Goal: Task Accomplishment & Management: Complete application form

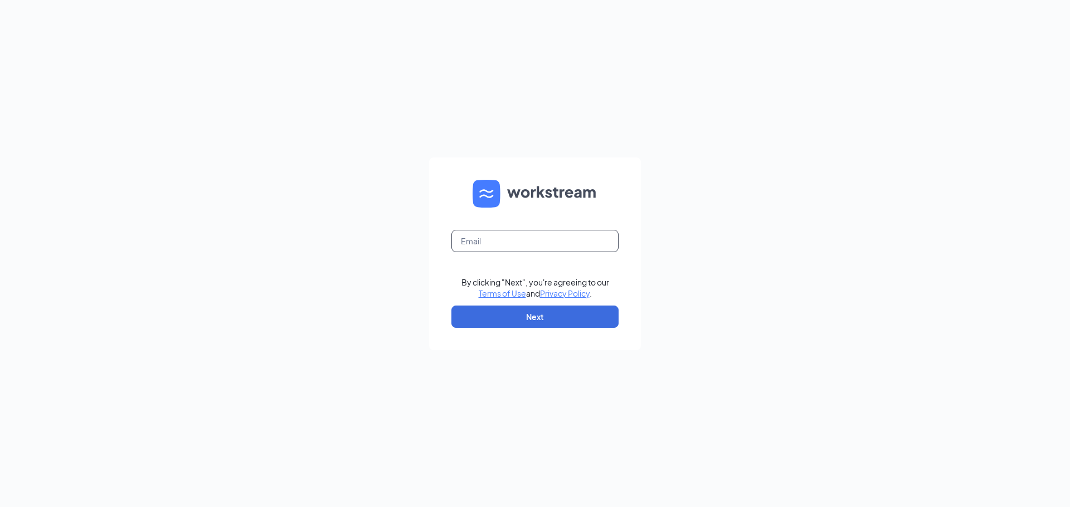
click at [452, 242] on input "text" at bounding box center [534, 241] width 167 height 22
type input "BrennaSanz@gmail.com"
click at [538, 319] on button "Next" at bounding box center [534, 317] width 167 height 22
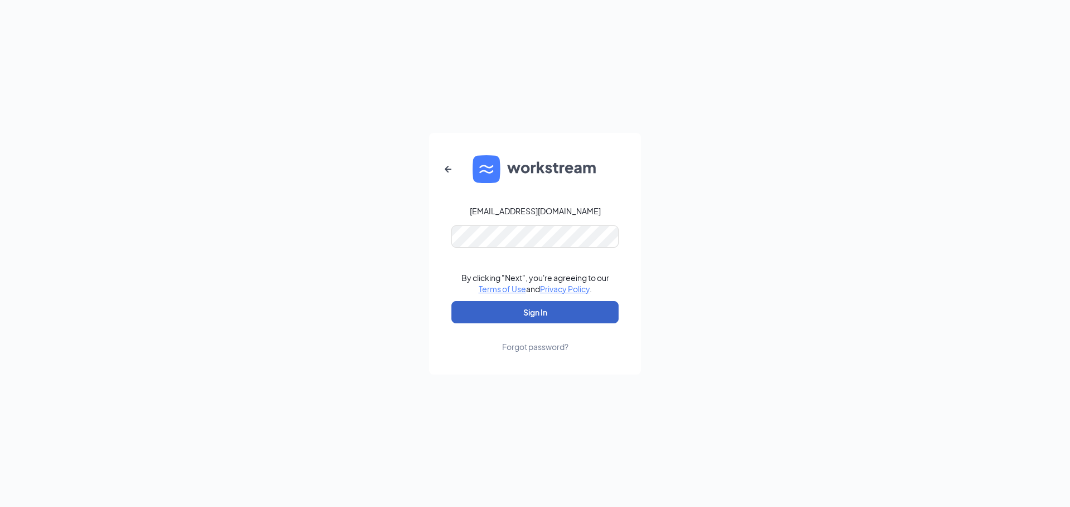
click at [545, 309] on button "Sign In" at bounding box center [534, 312] width 167 height 22
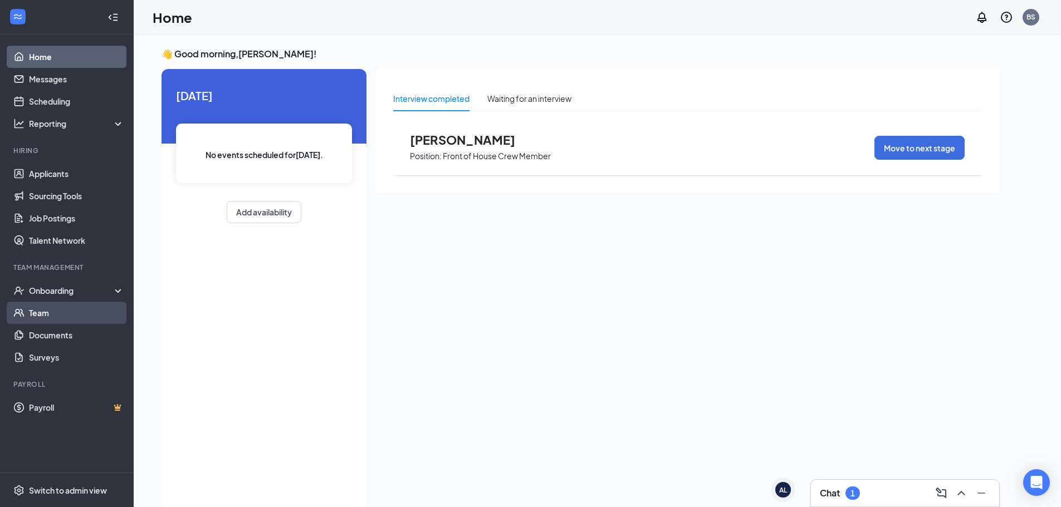
click at [37, 313] on link "Team" at bounding box center [76, 313] width 95 height 22
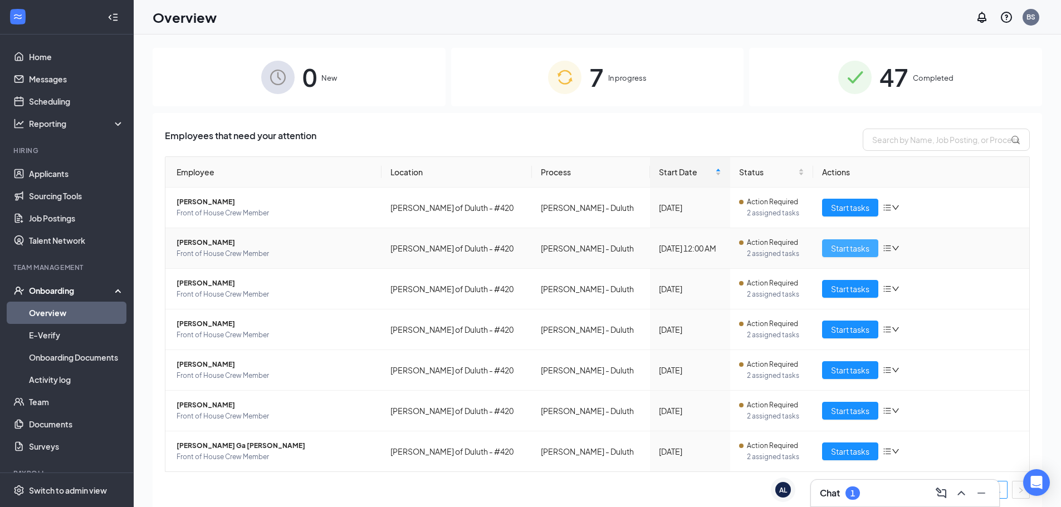
click at [842, 247] on span "Start tasks" at bounding box center [850, 248] width 38 height 12
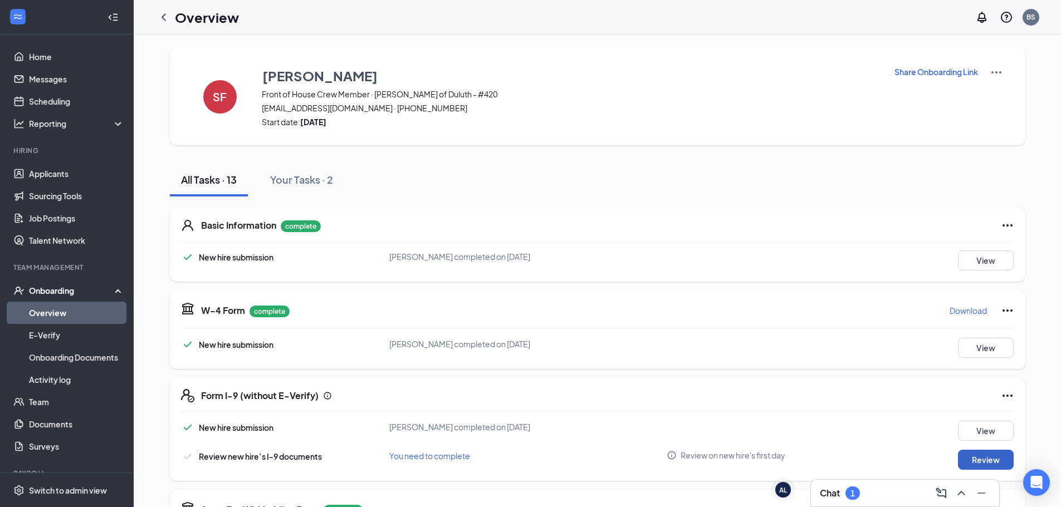
click at [983, 460] on button "Review" at bounding box center [986, 460] width 56 height 20
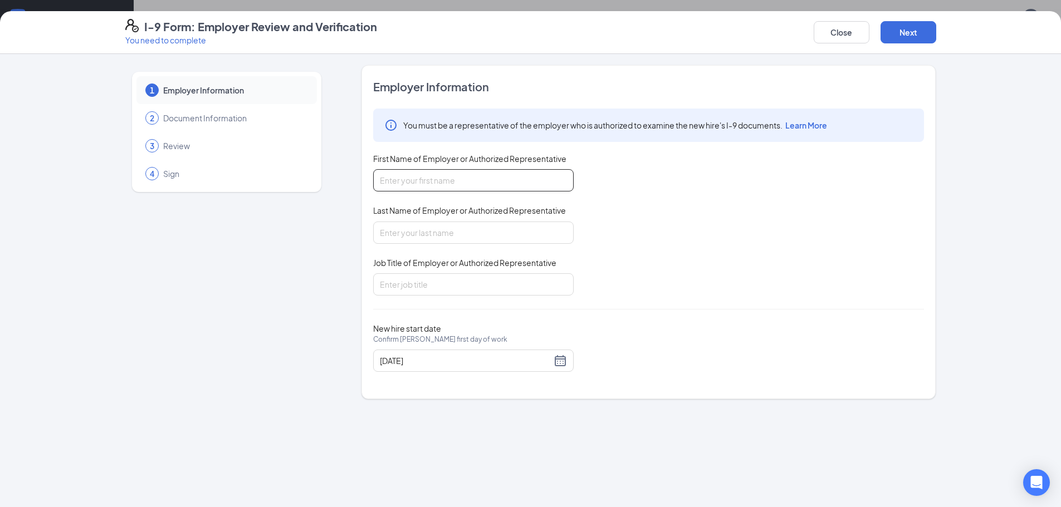
click at [380, 184] on input "First Name of Employer or Authorized Representative" at bounding box center [473, 180] width 201 height 22
type input "[PERSON_NAME]"
type input "Assistant Manager"
click at [911, 26] on button "Next" at bounding box center [909, 32] width 56 height 22
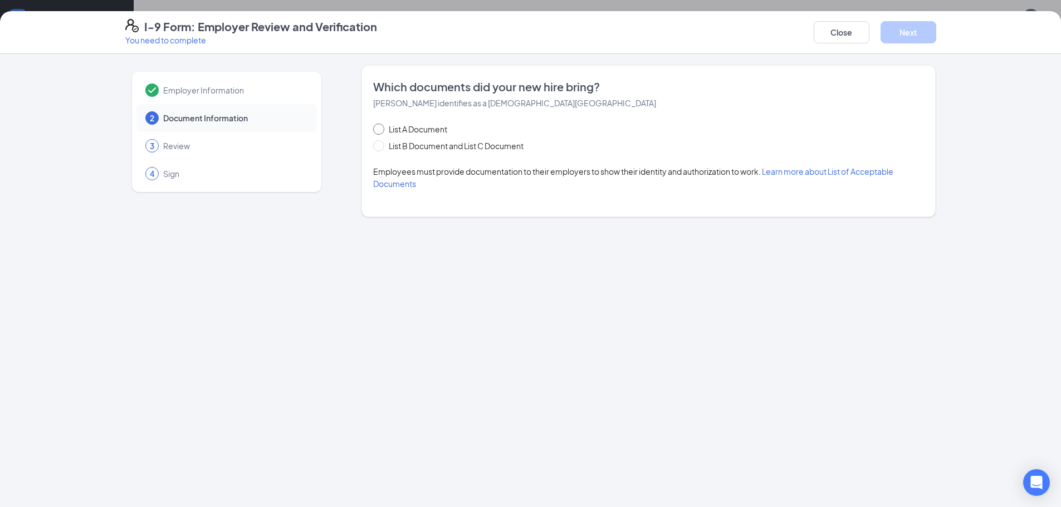
click at [375, 128] on input "List A Document" at bounding box center [377, 128] width 8 height 8
radio input "true"
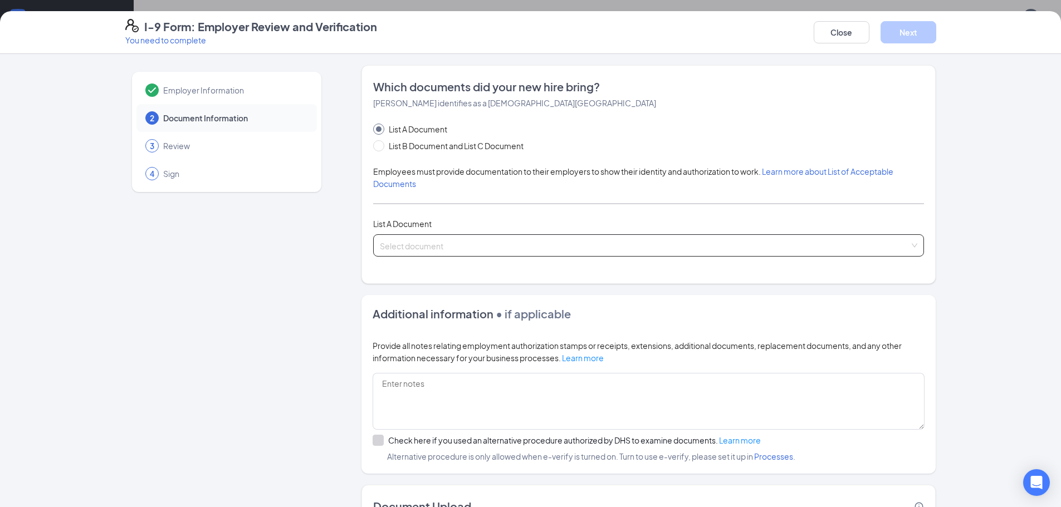
click at [911, 242] on div "Select document" at bounding box center [648, 246] width 551 height 22
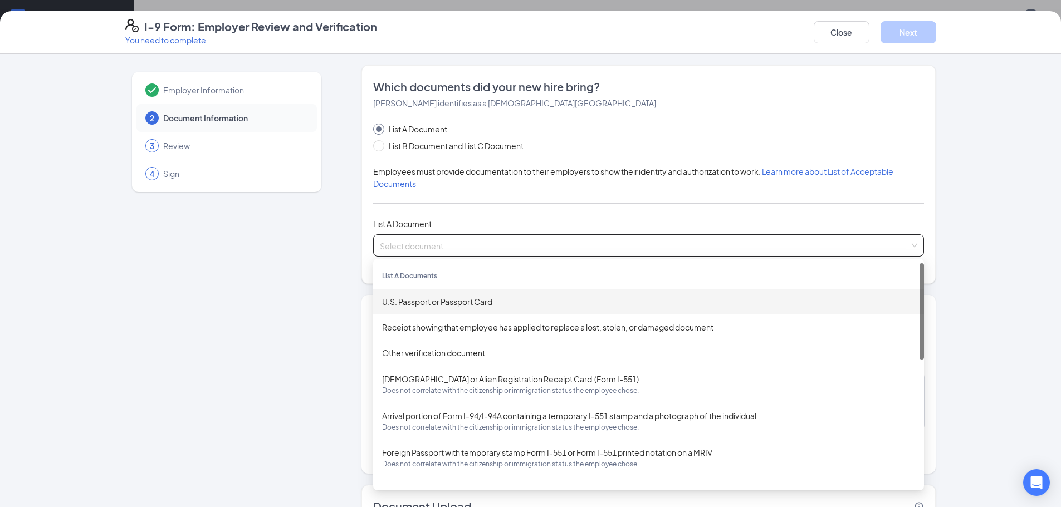
click at [425, 299] on div "U.S. Passport or Passport Card" at bounding box center [648, 302] width 533 height 12
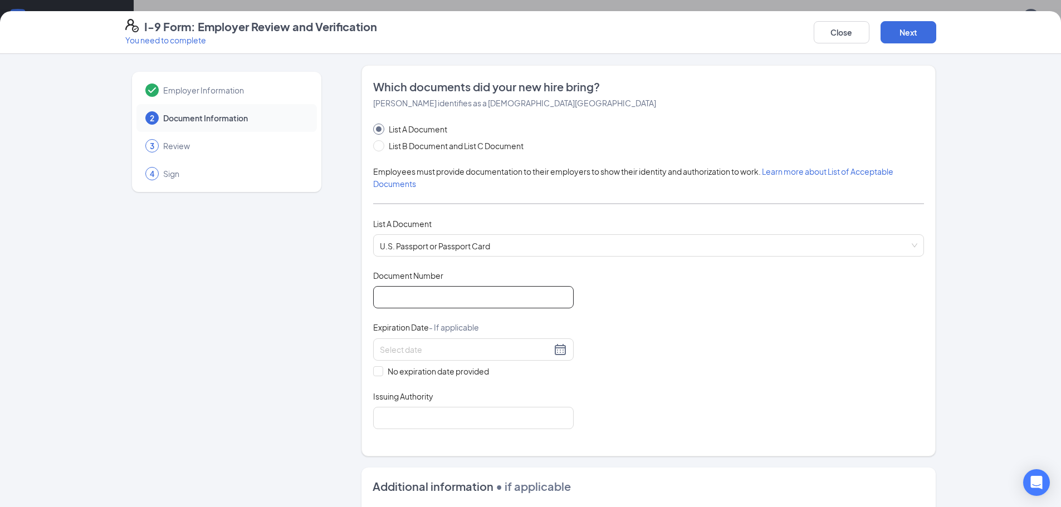
click at [373, 297] on input "Document Number" at bounding box center [473, 297] width 201 height 22
type input "681620838"
click at [553, 352] on div at bounding box center [473, 349] width 187 height 13
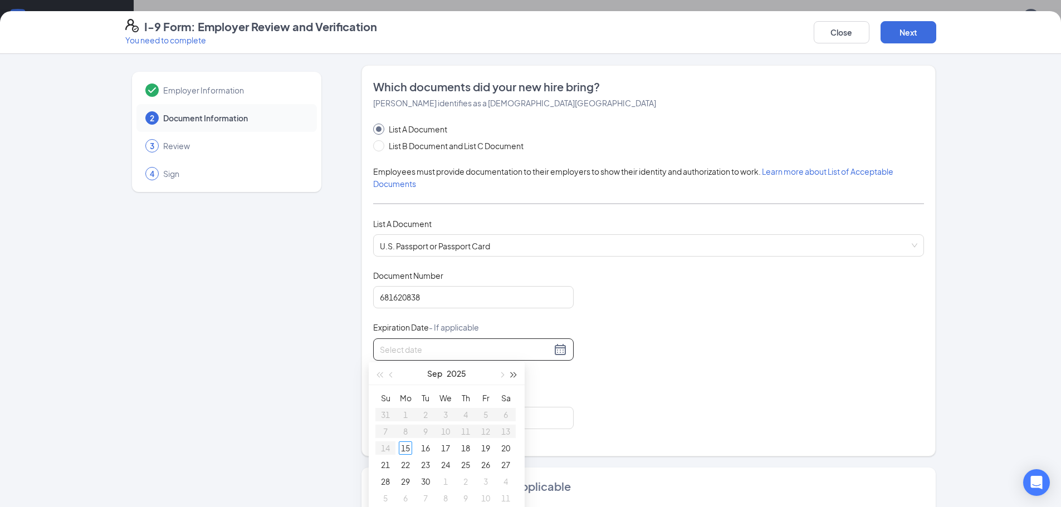
click at [512, 375] on span "button" at bounding box center [514, 376] width 6 height 6
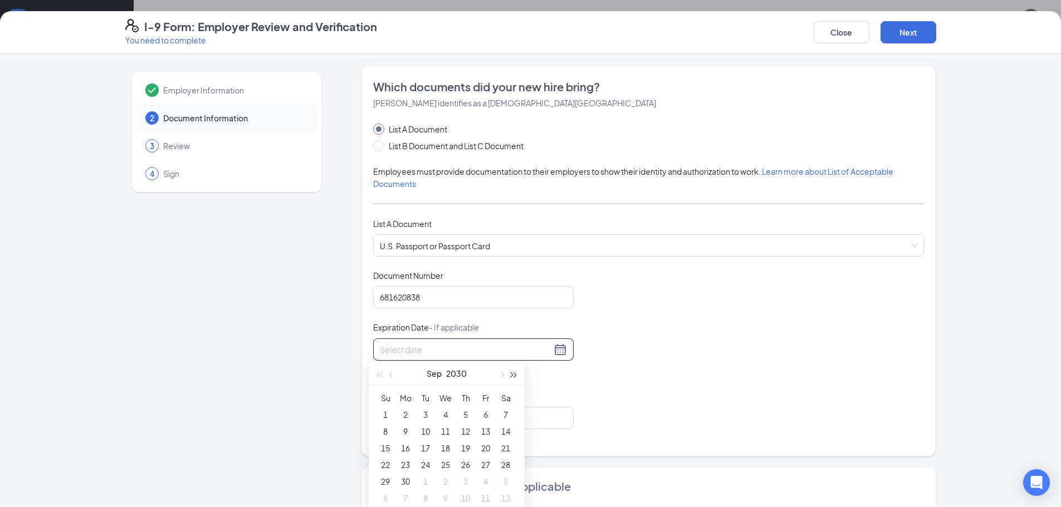
click at [512, 375] on span "button" at bounding box center [514, 376] width 6 height 6
click at [392, 372] on button "button" at bounding box center [391, 374] width 12 height 22
type input "[DATE]"
click at [404, 415] on div "2" at bounding box center [405, 414] width 13 height 13
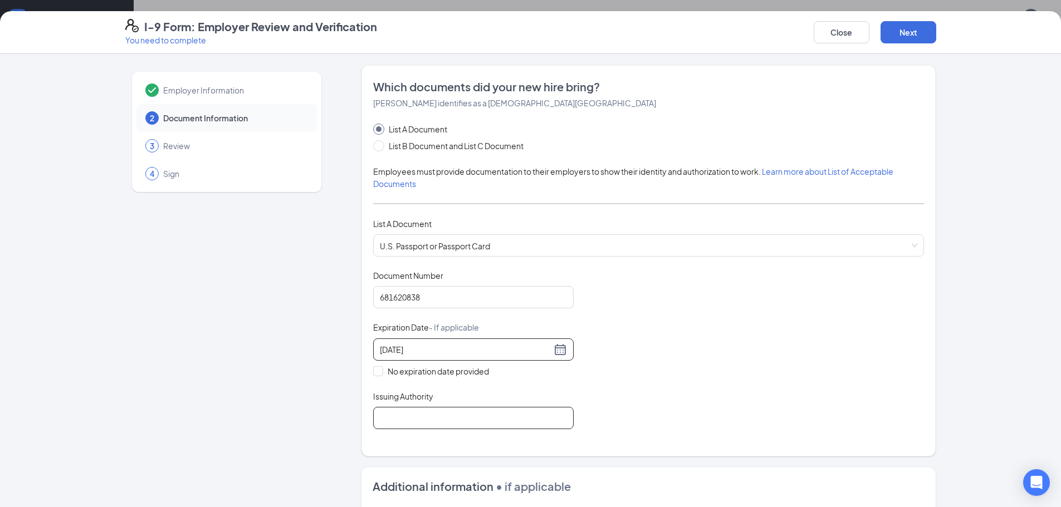
click at [374, 418] on input "Issuing Authority" at bounding box center [473, 418] width 201 height 22
type input "United States Department of State"
click at [910, 32] on button "Next" at bounding box center [909, 32] width 56 height 22
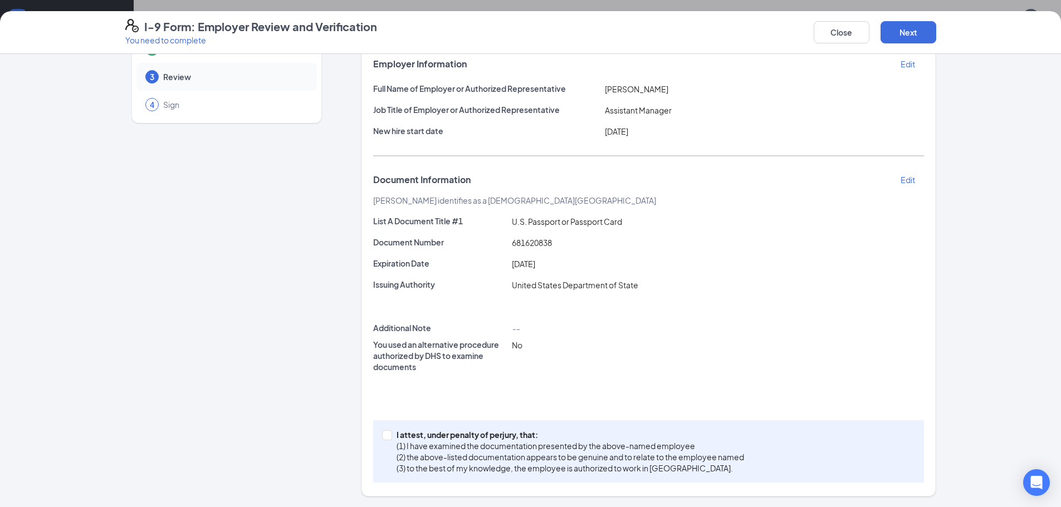
scroll to position [70, 0]
click at [382, 433] on input "I attest, under penalty of [PERSON_NAME], that: (1) I have examined the documen…" at bounding box center [386, 434] width 8 height 8
checkbox input "true"
click at [907, 31] on button "Next" at bounding box center [909, 32] width 56 height 22
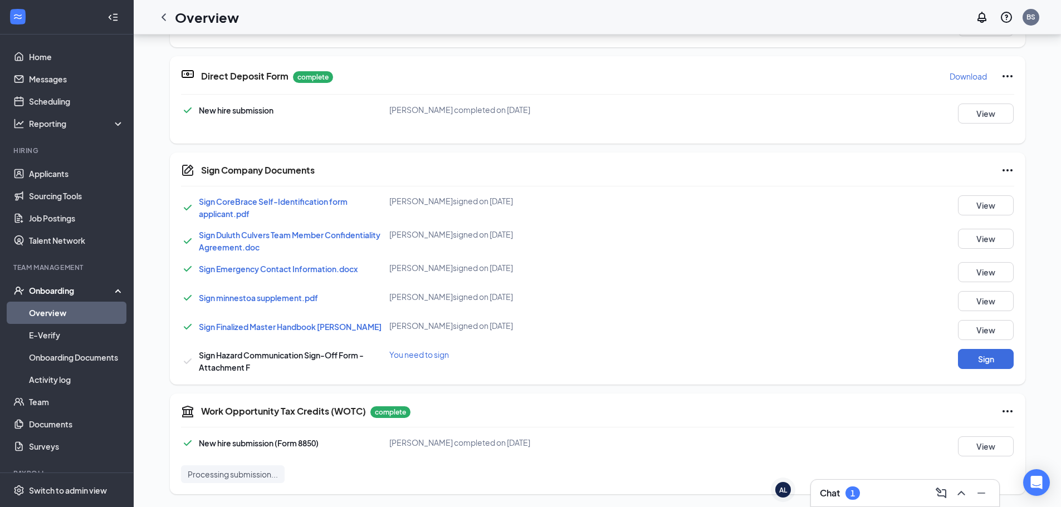
scroll to position [522, 0]
click at [987, 359] on button "Sign" at bounding box center [986, 359] width 56 height 20
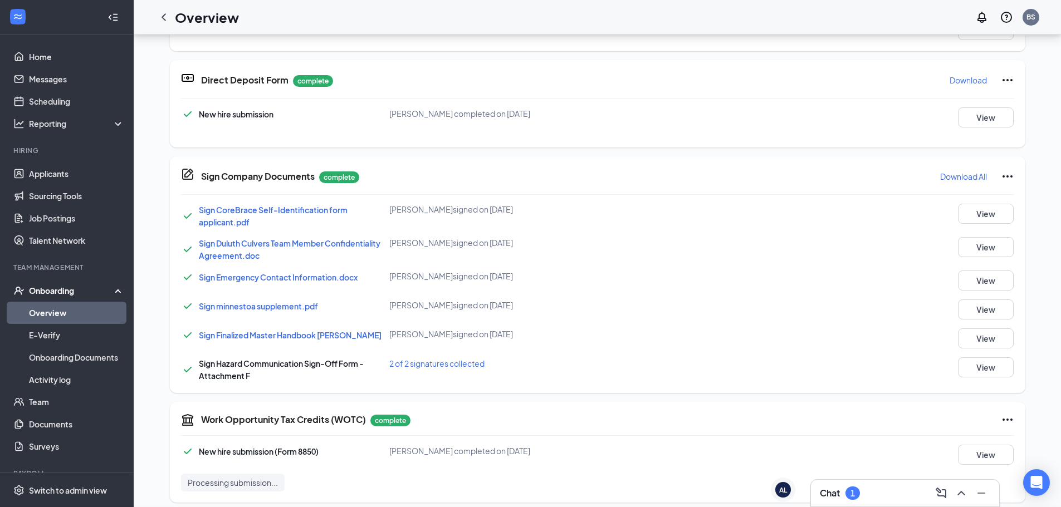
scroll to position [526, 0]
